Goal: Task Accomplishment & Management: Complete application form

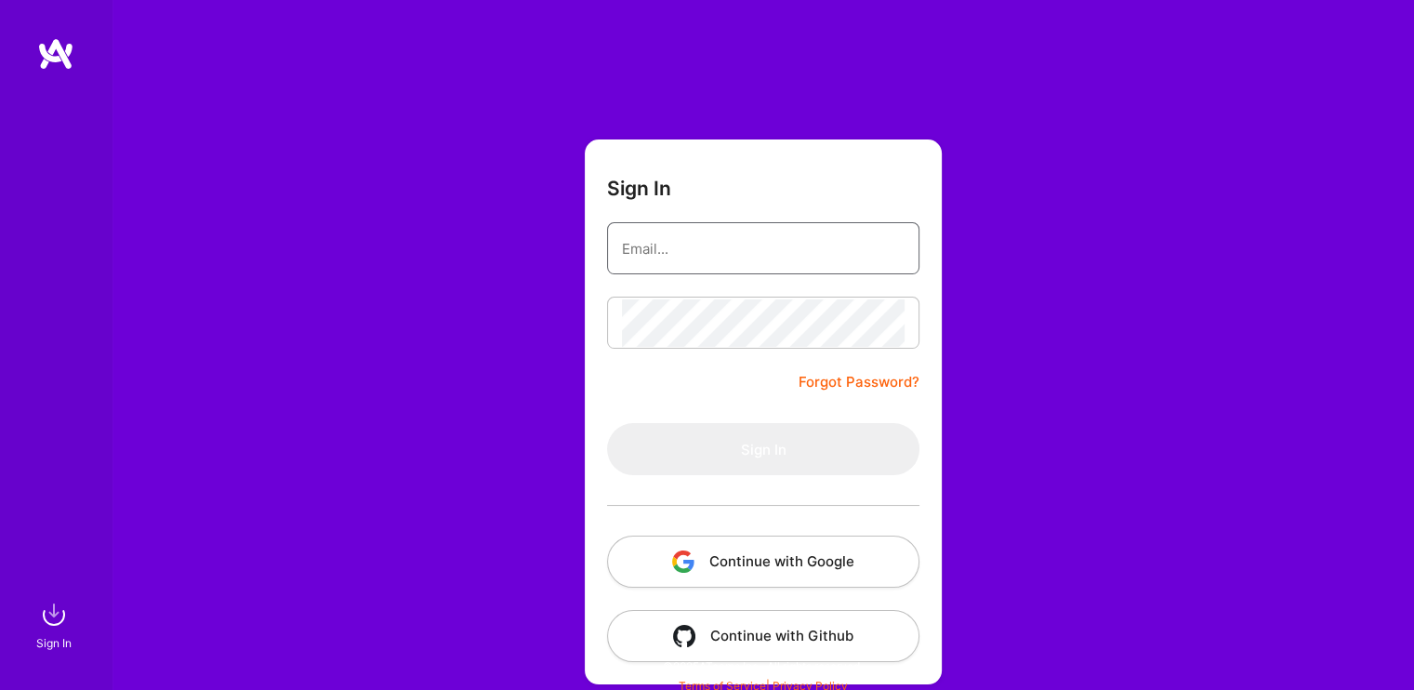
type input "[EMAIL_ADDRESS][DOMAIN_NAME]"
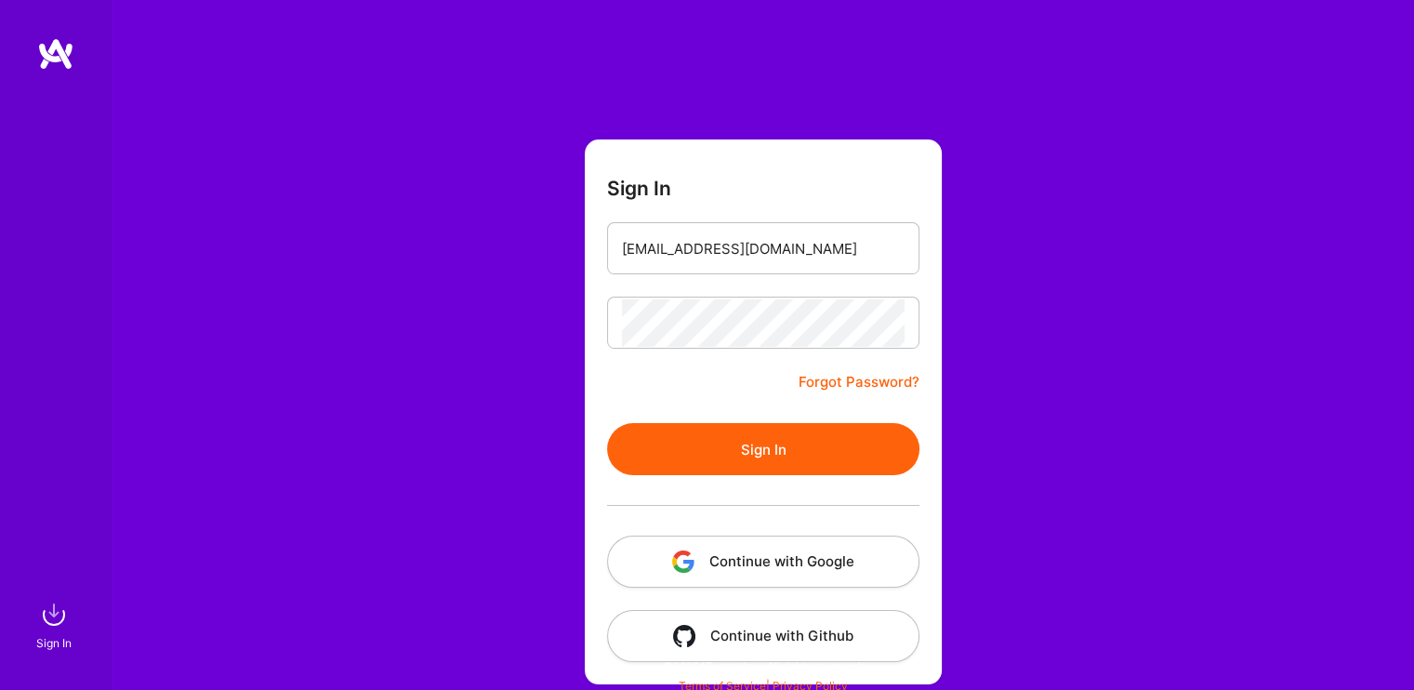
click at [773, 429] on button "Sign In" at bounding box center [763, 449] width 312 height 52
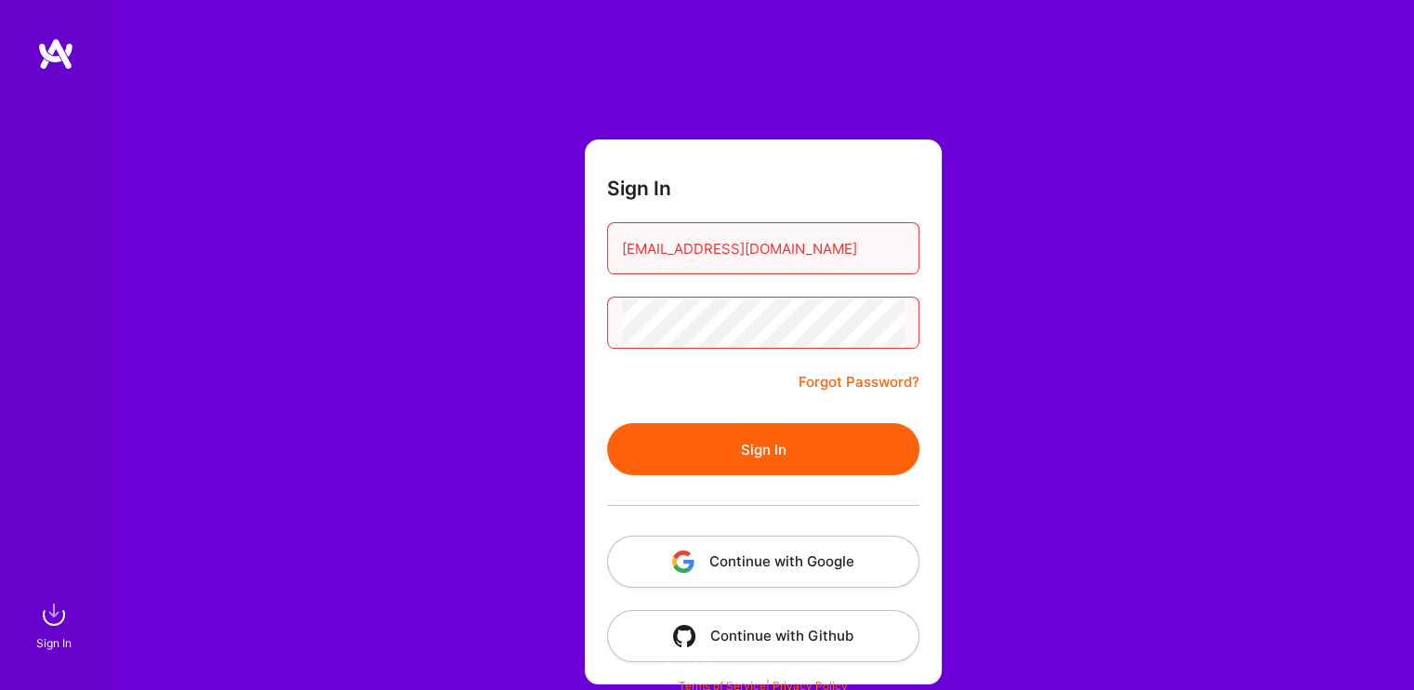
click at [699, 579] on button "Continue with Google" at bounding box center [763, 562] width 312 height 52
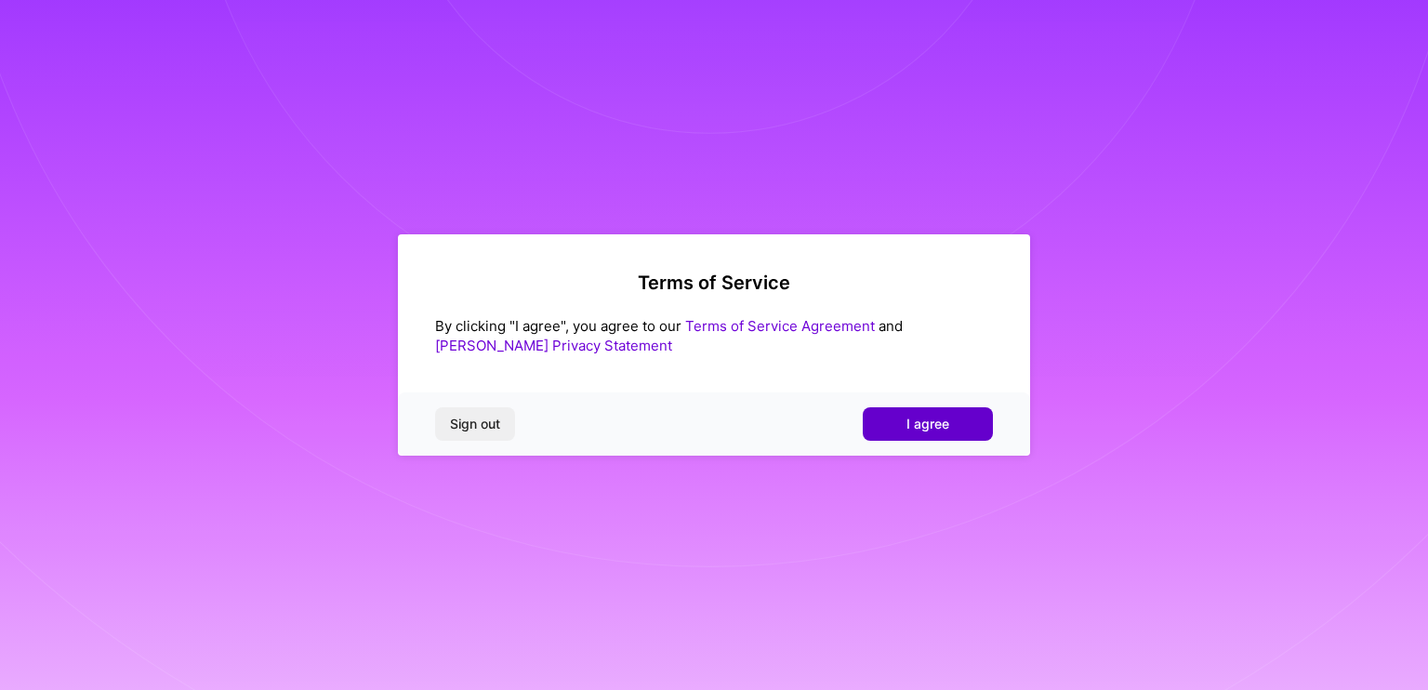
click at [904, 420] on button "I agree" at bounding box center [928, 423] width 130 height 33
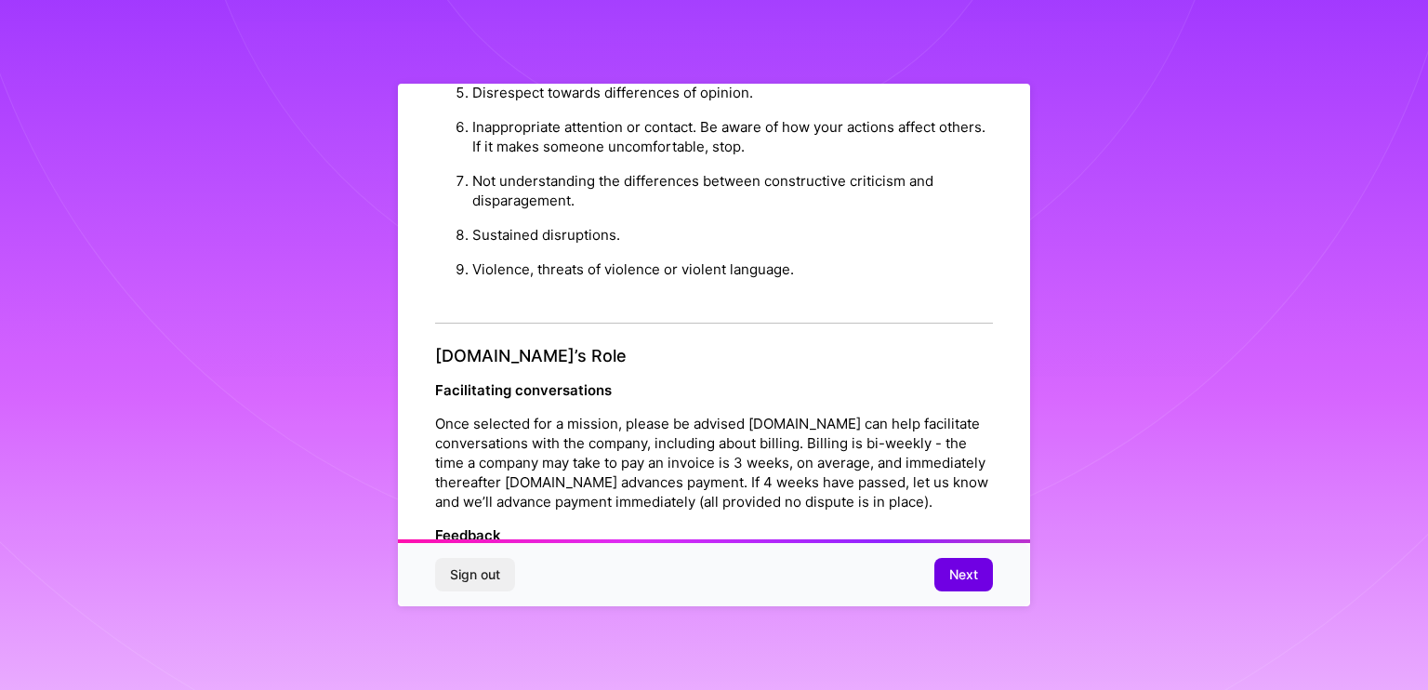
scroll to position [2112, 0]
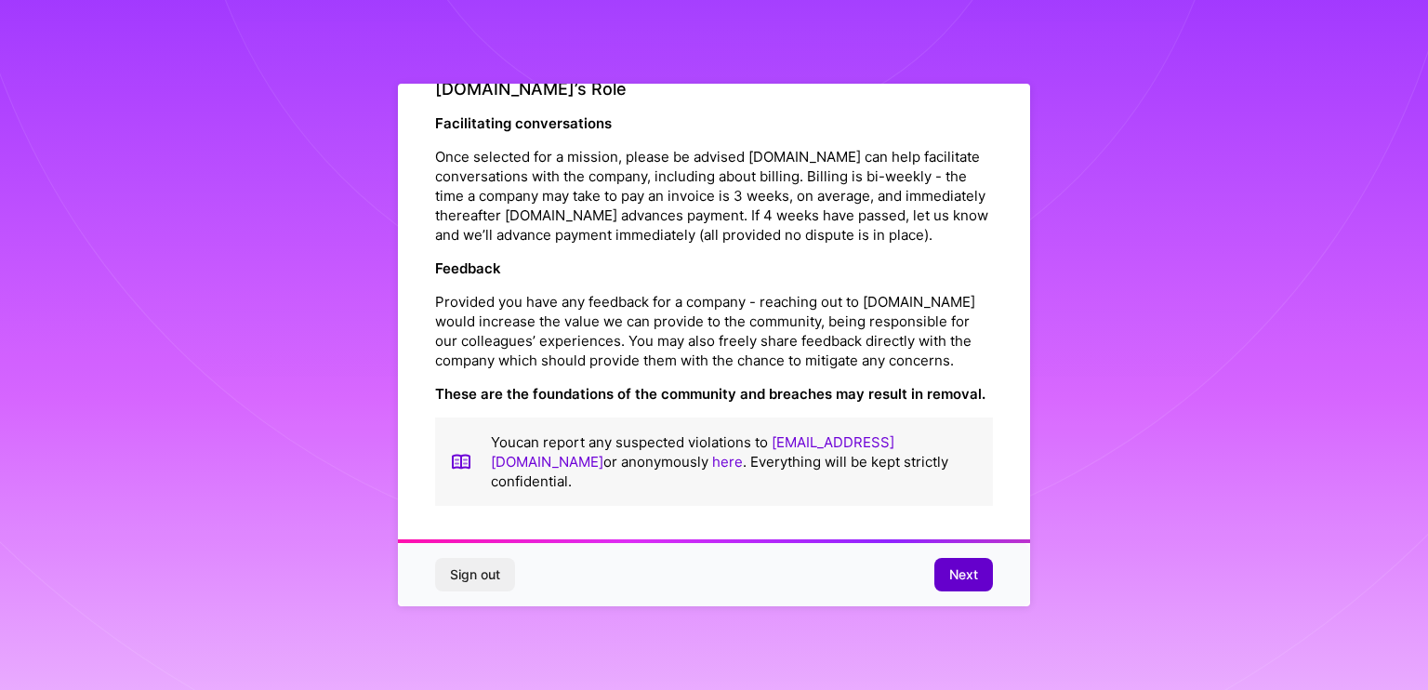
click at [941, 570] on button "Next" at bounding box center [963, 574] width 59 height 33
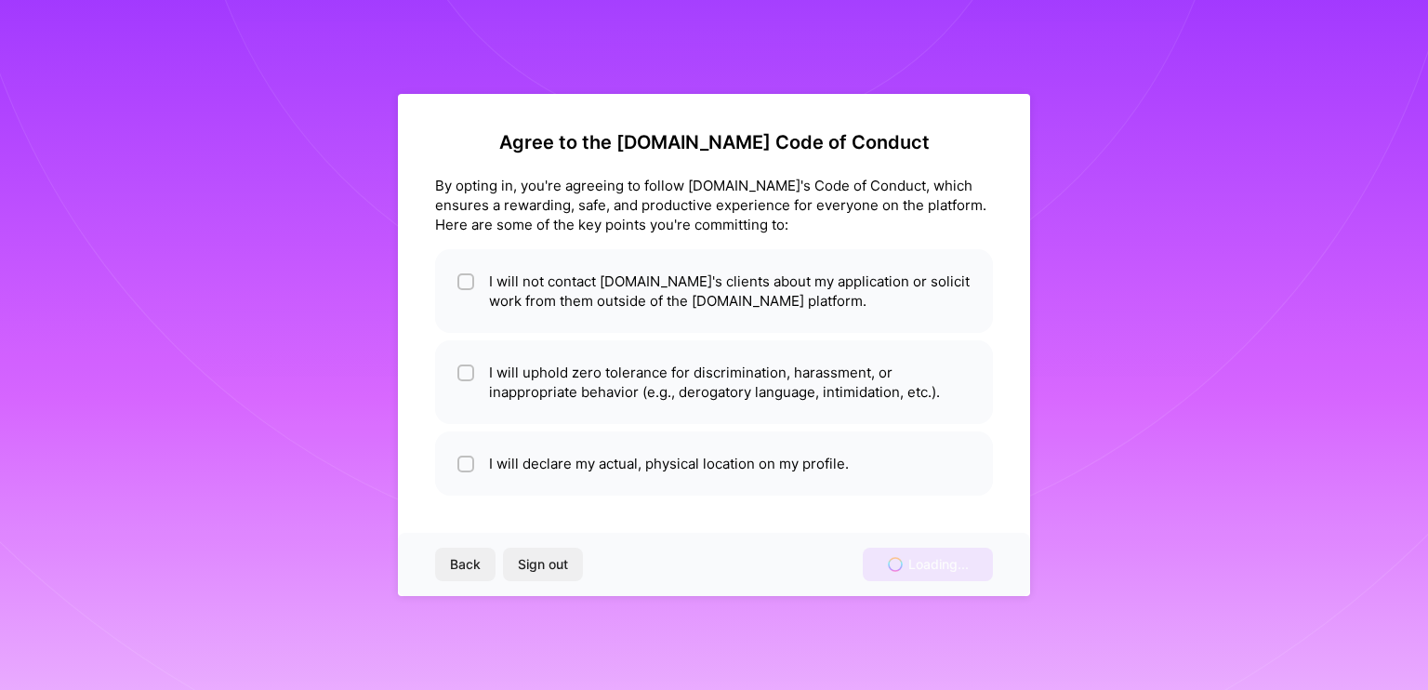
scroll to position [0, 0]
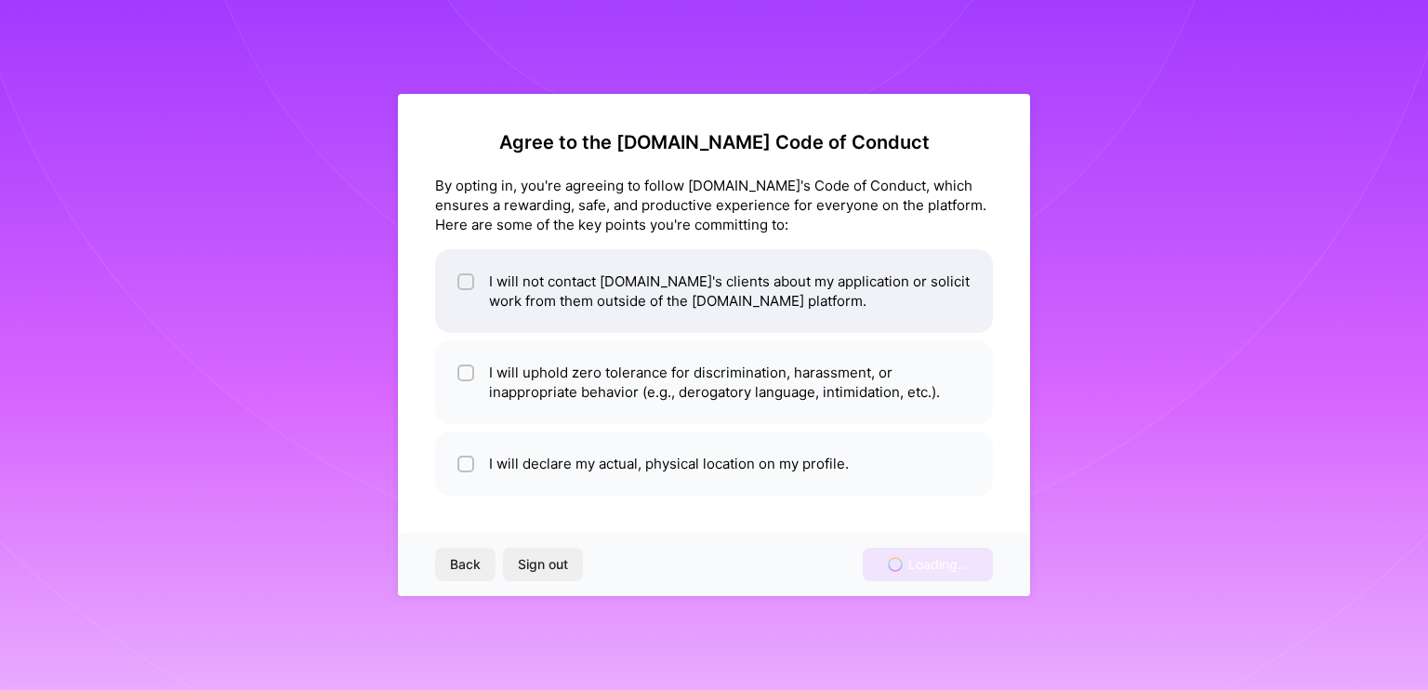
click at [451, 286] on li "I will not contact [DOMAIN_NAME]'s clients about my application or solicit work…" at bounding box center [714, 291] width 558 height 84
checkbox input "true"
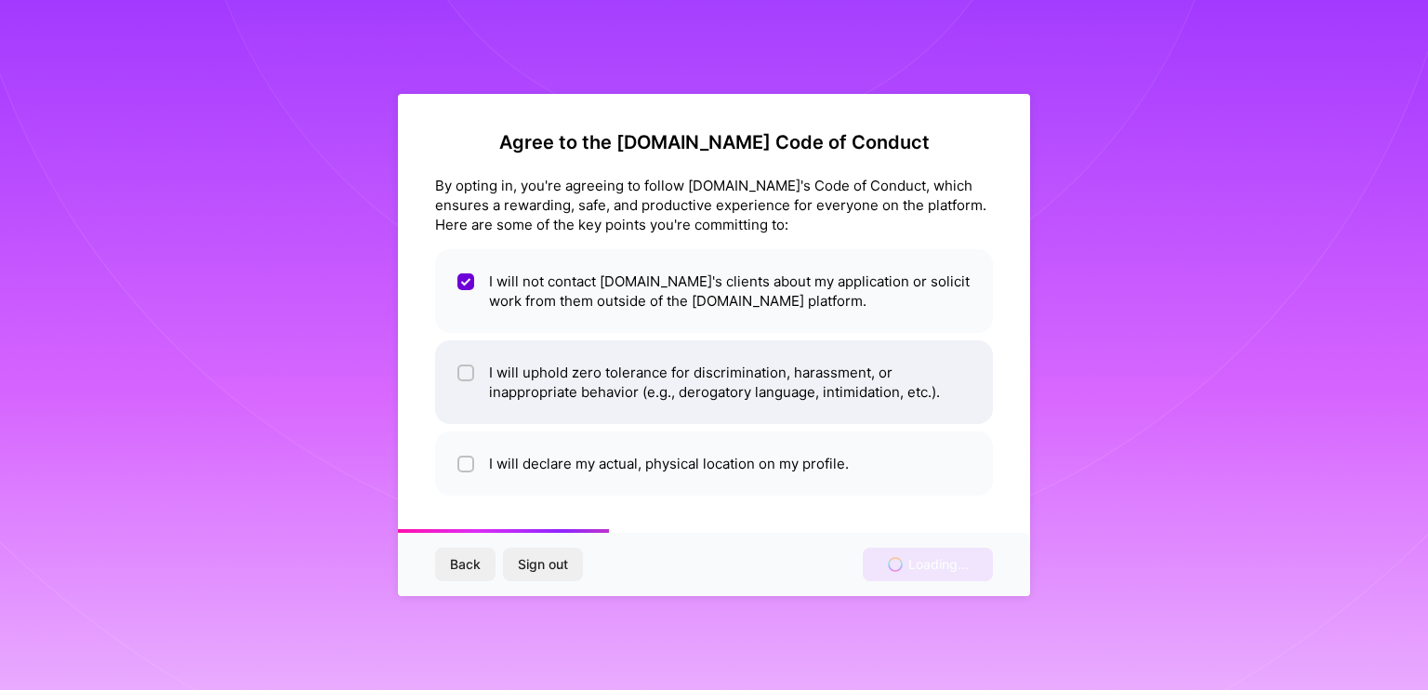
click at [463, 376] on input "checkbox" at bounding box center [467, 373] width 13 height 13
checkbox input "true"
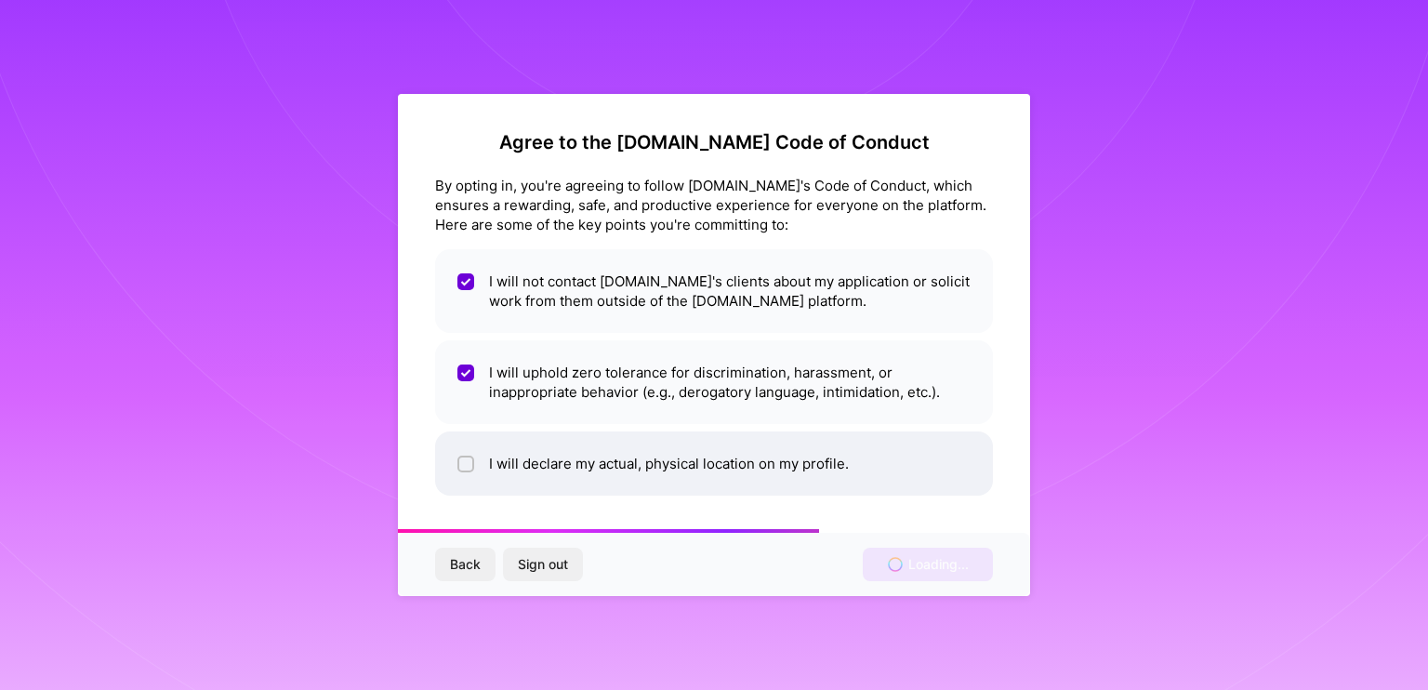
click at [469, 455] on span at bounding box center [465, 464] width 17 height 20
click at [625, 432] on li "I will declare my actual, physical location on my profile." at bounding box center [714, 463] width 558 height 64
checkbox input "true"
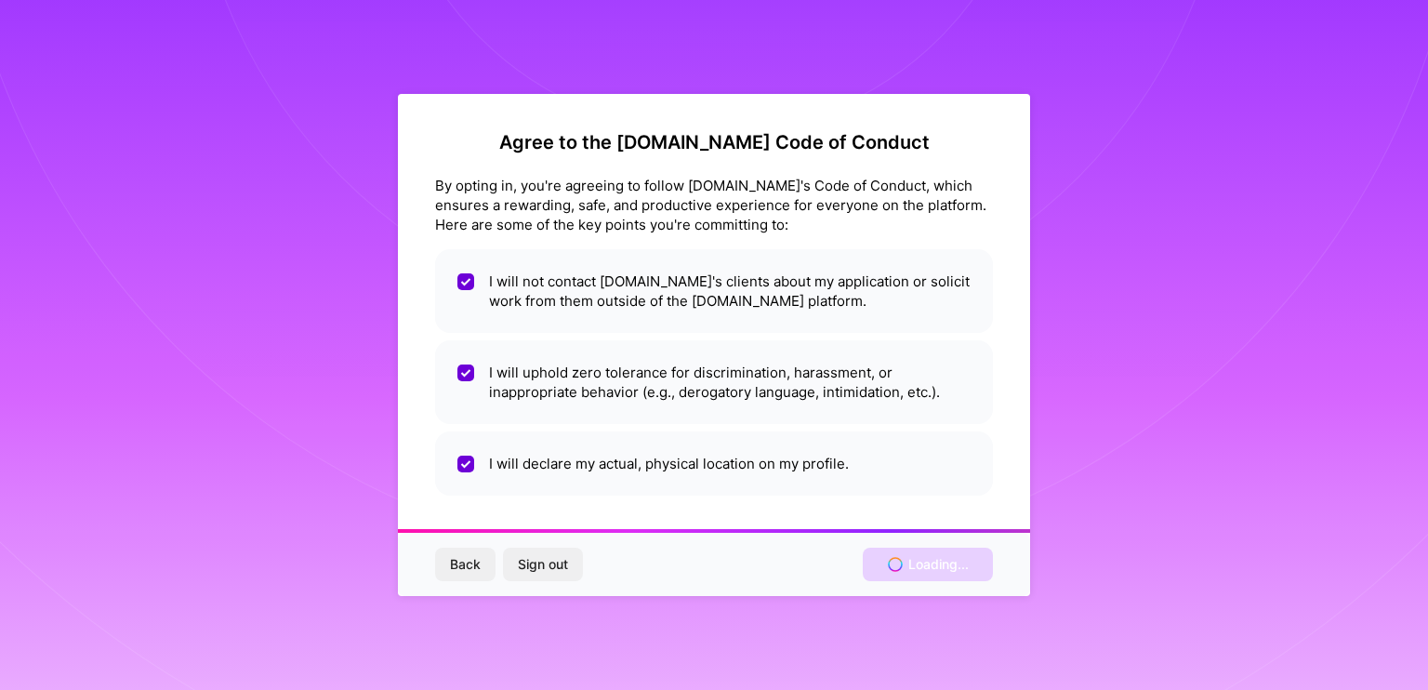
click at [919, 576] on div "Back Sign out Loading..." at bounding box center [714, 564] width 632 height 63
click at [924, 575] on div "Back Sign out Loading..." at bounding box center [714, 564] width 632 height 63
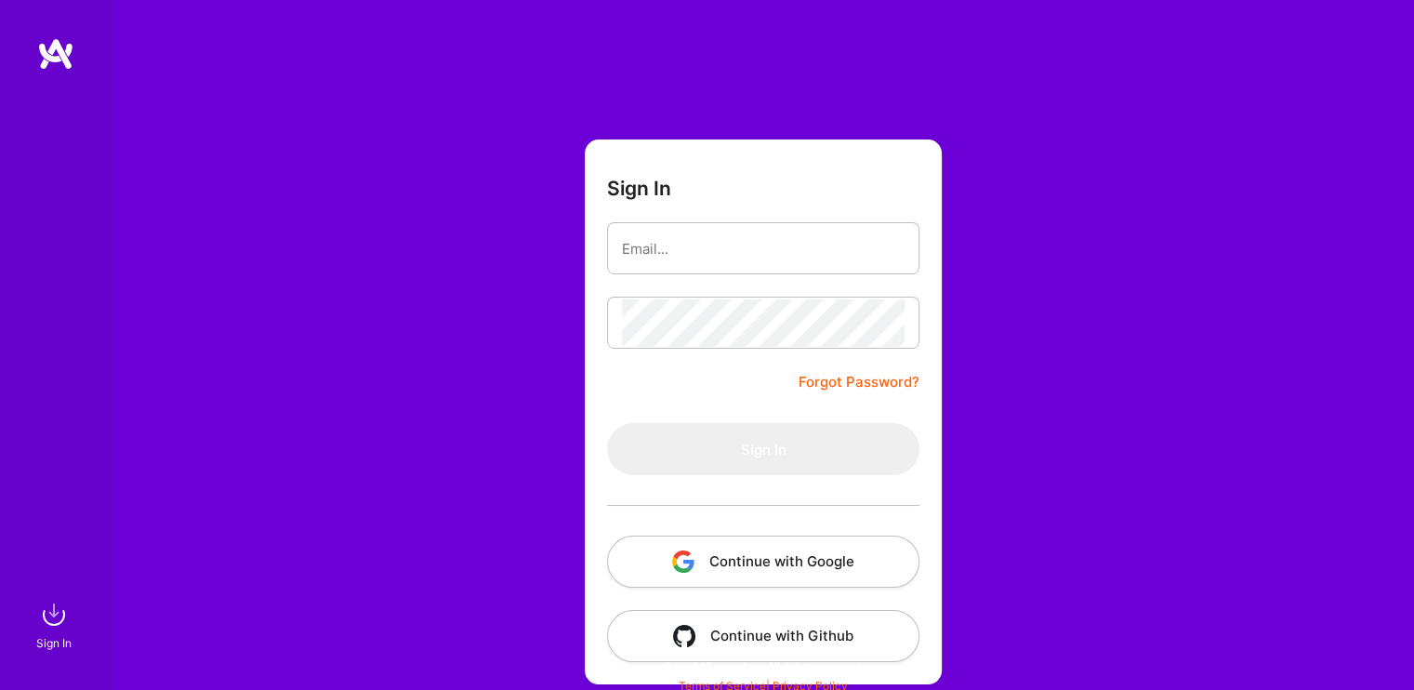
click at [746, 574] on button "Continue with Google" at bounding box center [763, 562] width 312 height 52
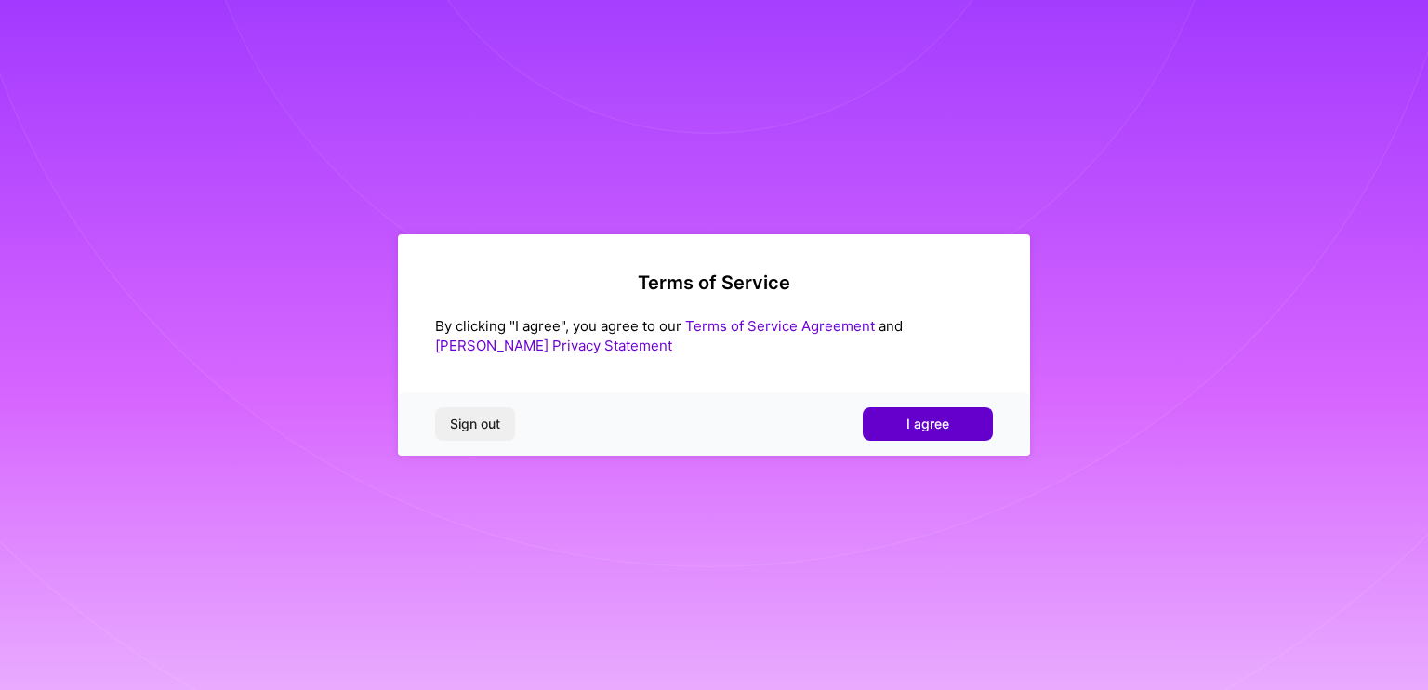
click at [907, 420] on span "I agree" at bounding box center [927, 424] width 43 height 19
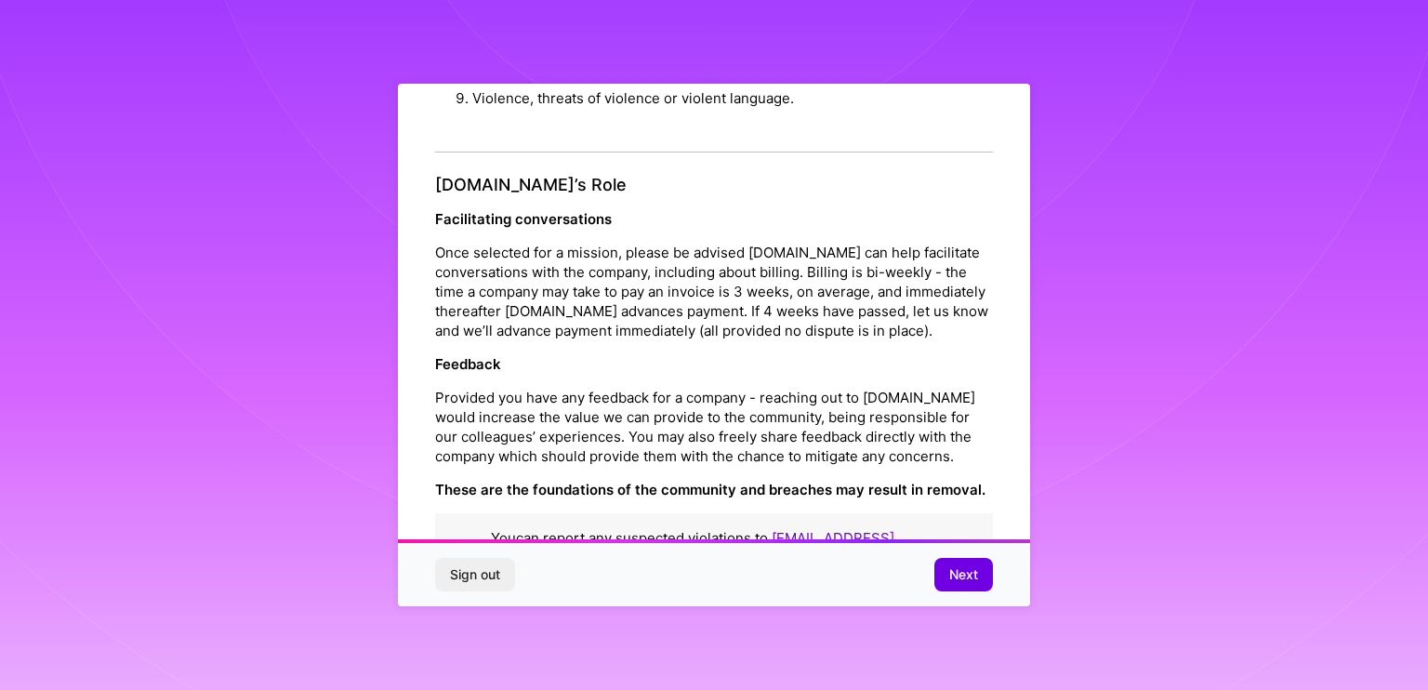
scroll to position [2112, 0]
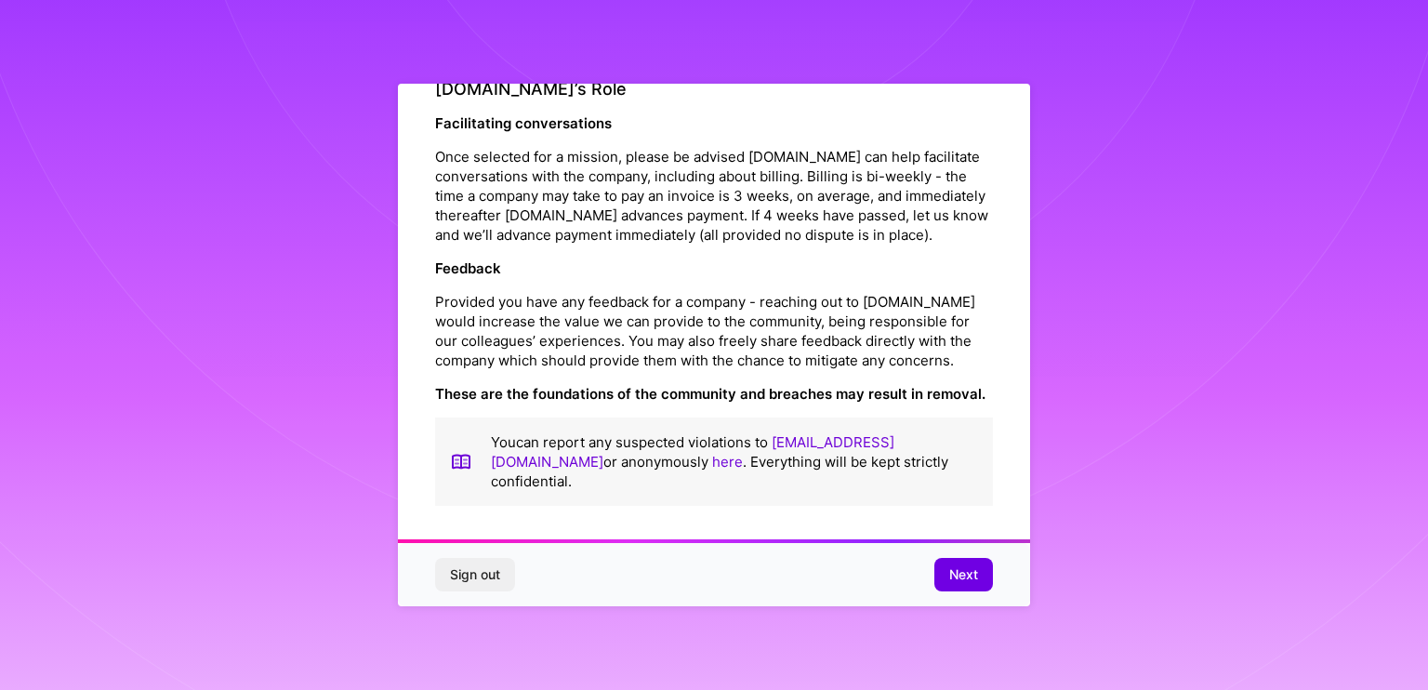
click at [971, 592] on div "Sign out Next" at bounding box center [714, 574] width 632 height 63
click at [963, 573] on span "Next" at bounding box center [963, 574] width 29 height 19
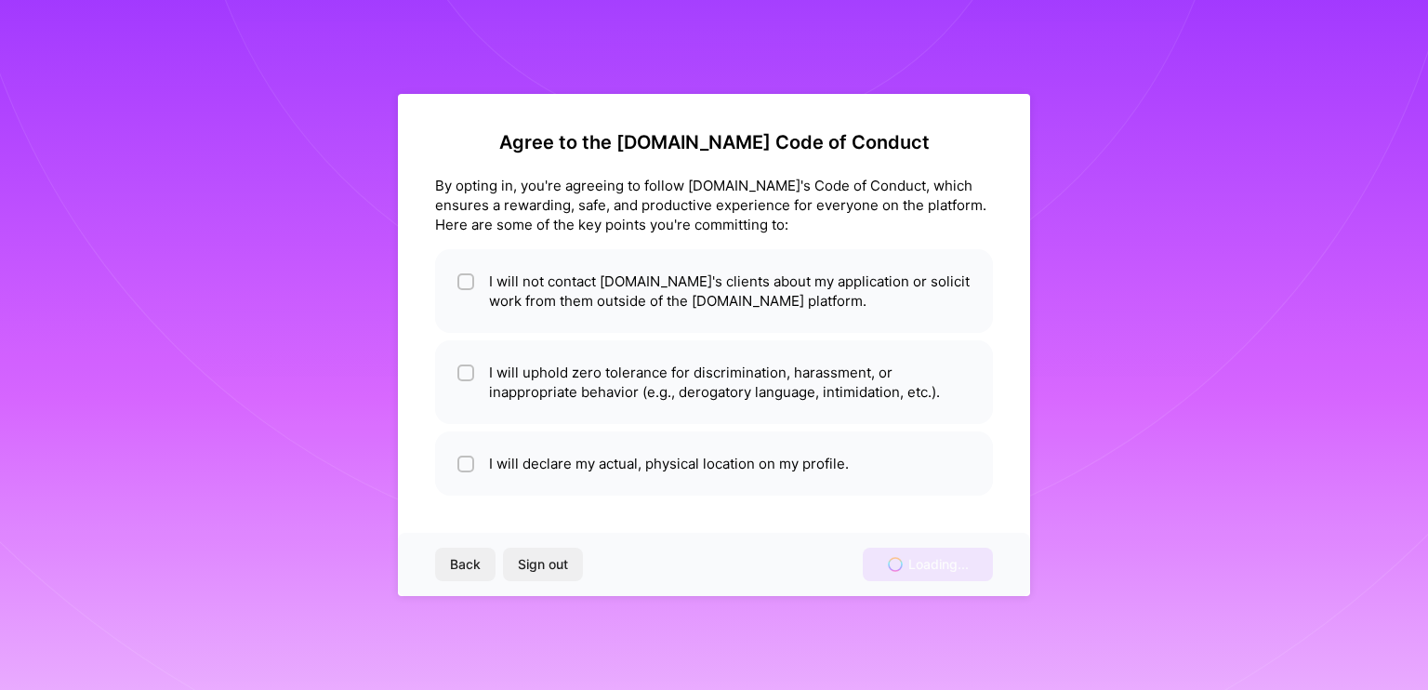
scroll to position [0, 0]
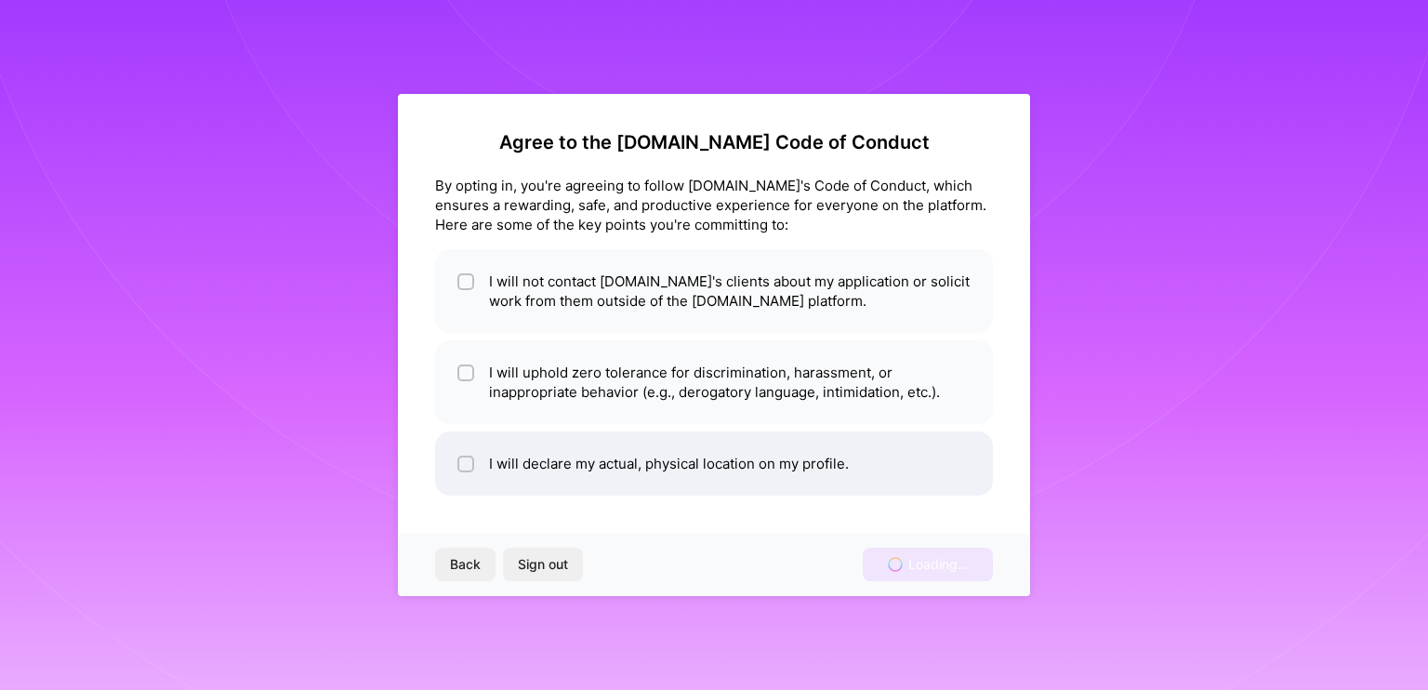
click at [892, 461] on li "I will declare my actual, physical location on my profile." at bounding box center [714, 463] width 558 height 64
checkbox input "true"
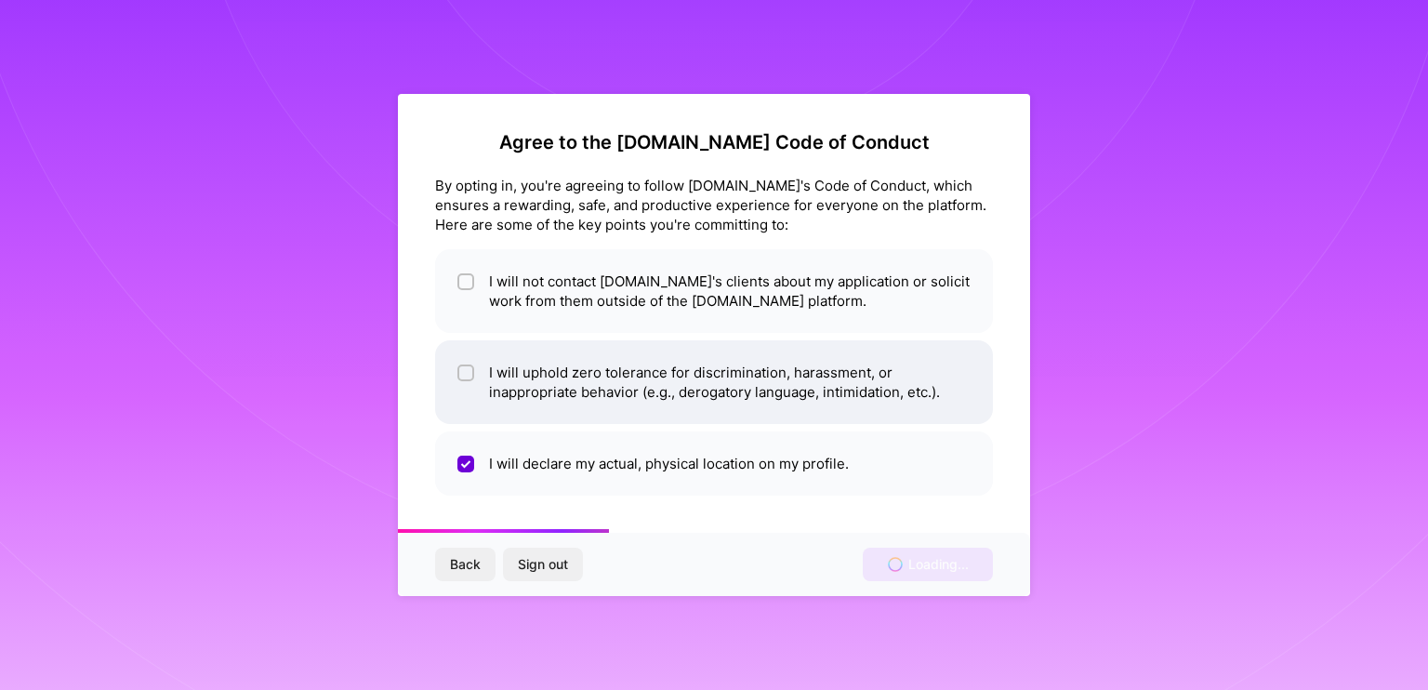
click at [865, 382] on li "I will uphold zero tolerance for discrimination, harassment, or inappropriate b…" at bounding box center [714, 382] width 558 height 84
checkbox input "true"
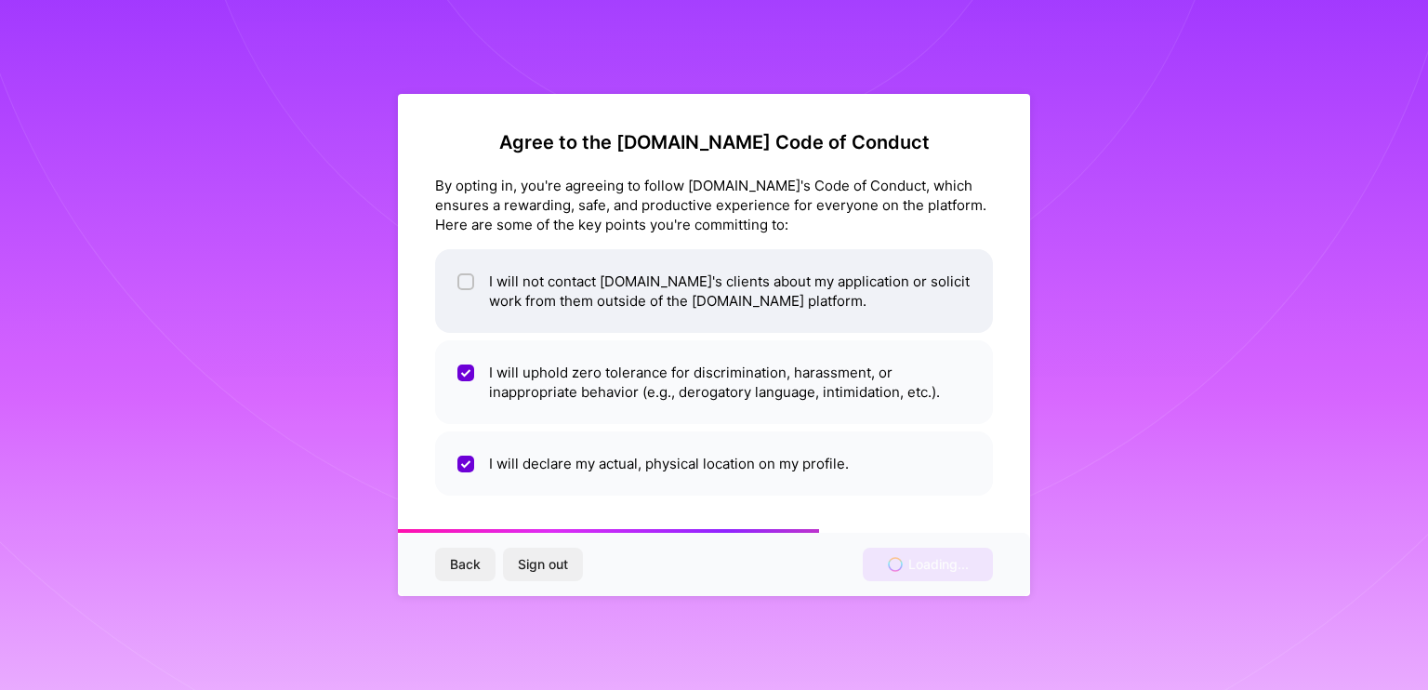
click at [855, 302] on li "I will not contact [DOMAIN_NAME]'s clients about my application or solicit work…" at bounding box center [714, 291] width 558 height 84
checkbox input "true"
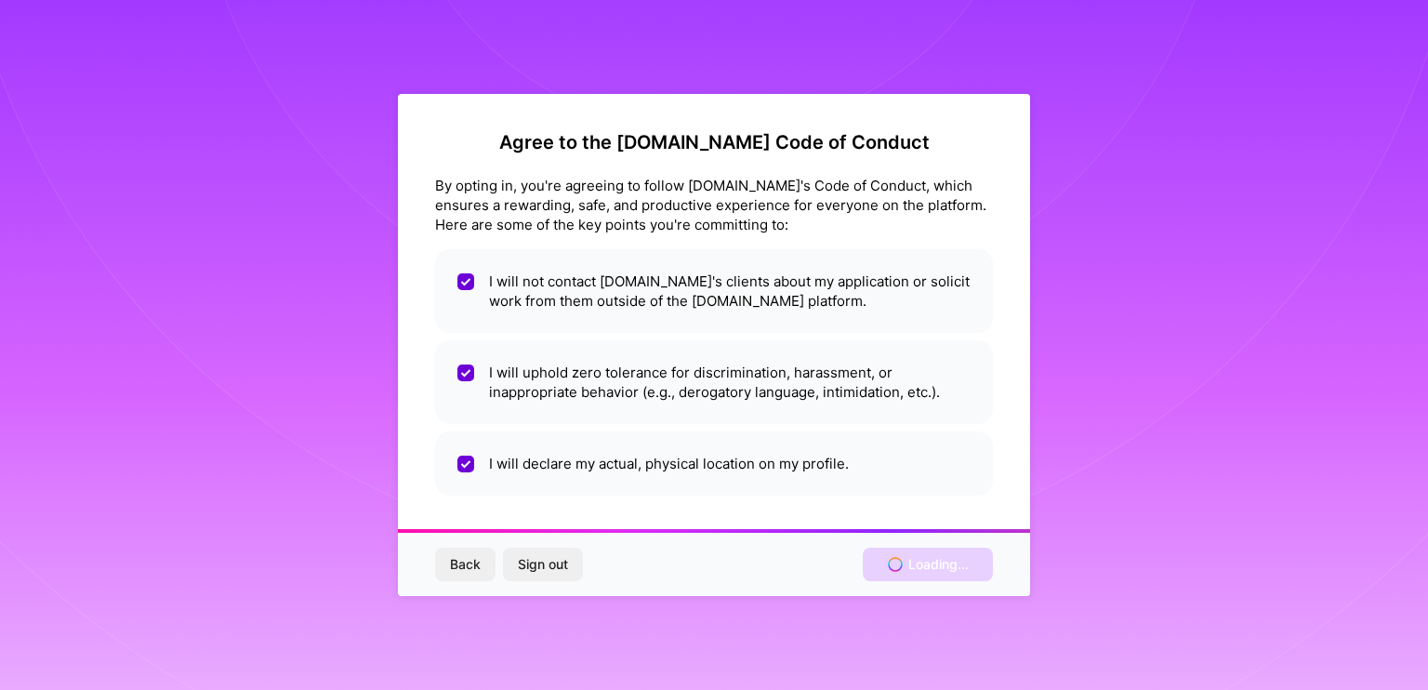
click at [913, 574] on div "Back Sign out Loading..." at bounding box center [714, 564] width 632 height 63
click at [892, 560] on div "Back Sign out Loading..." at bounding box center [714, 564] width 632 height 63
